Goal: Check status

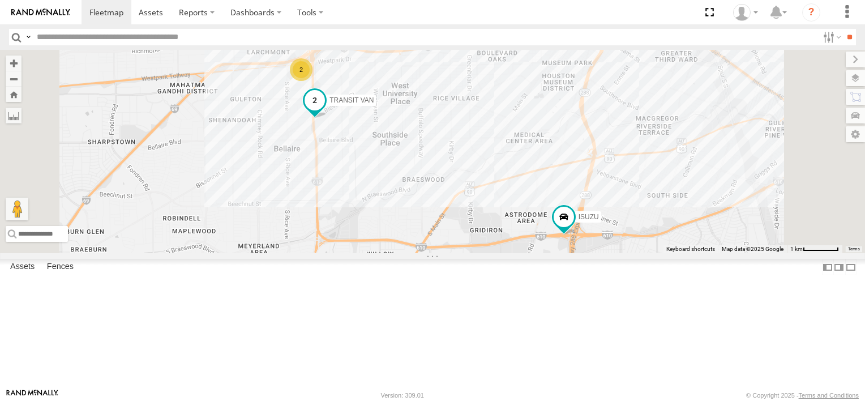
click at [325, 110] on span at bounding box center [315, 100] width 20 height 20
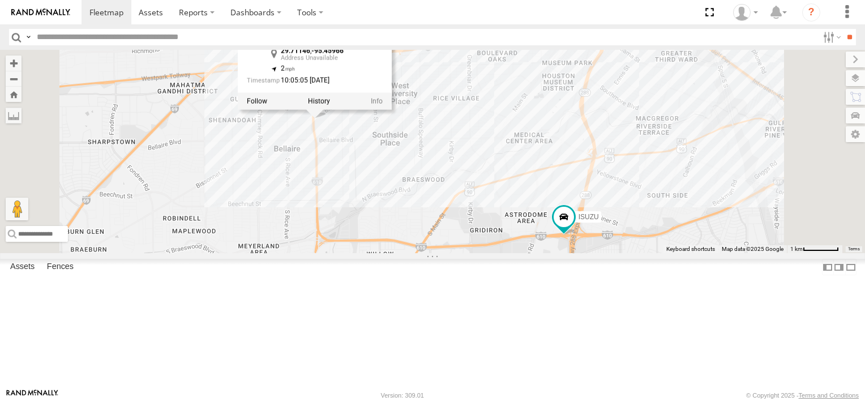
click at [330, 105] on label at bounding box center [319, 101] width 22 height 8
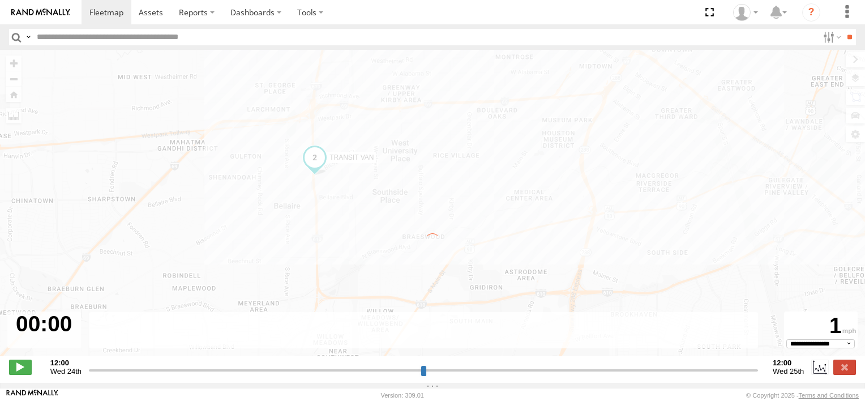
type input "**********"
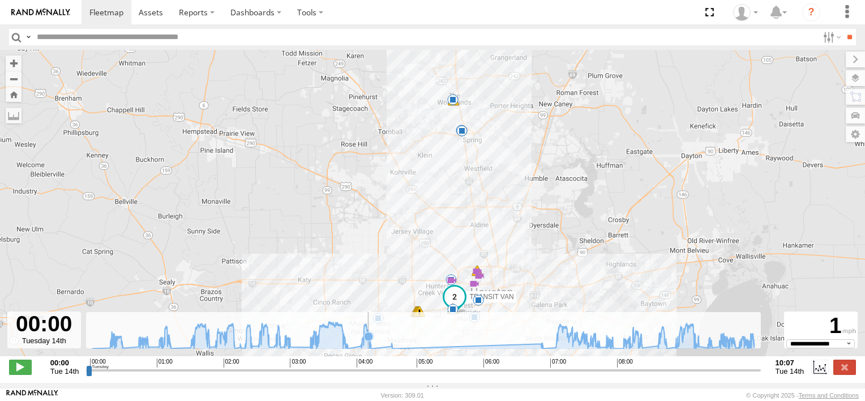
click at [369, 349] on icon at bounding box center [423, 335] width 673 height 27
click at [371, 353] on icon at bounding box center [370, 348] width 9 height 9
click at [538, 348] on icon at bounding box center [541, 343] width 9 height 9
click at [108, 11] on span at bounding box center [106, 12] width 34 height 11
